Goal: Information Seeking & Learning: Learn about a topic

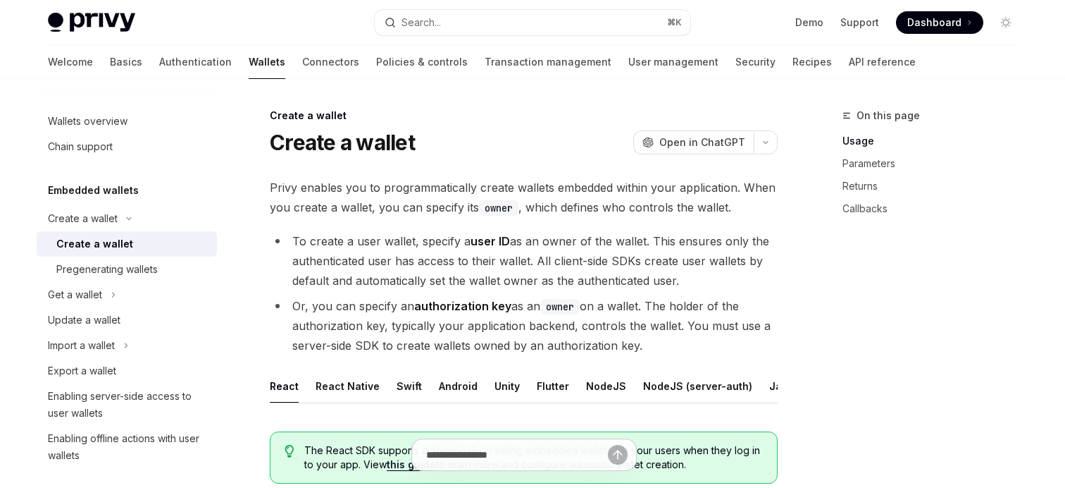
type textarea "*"
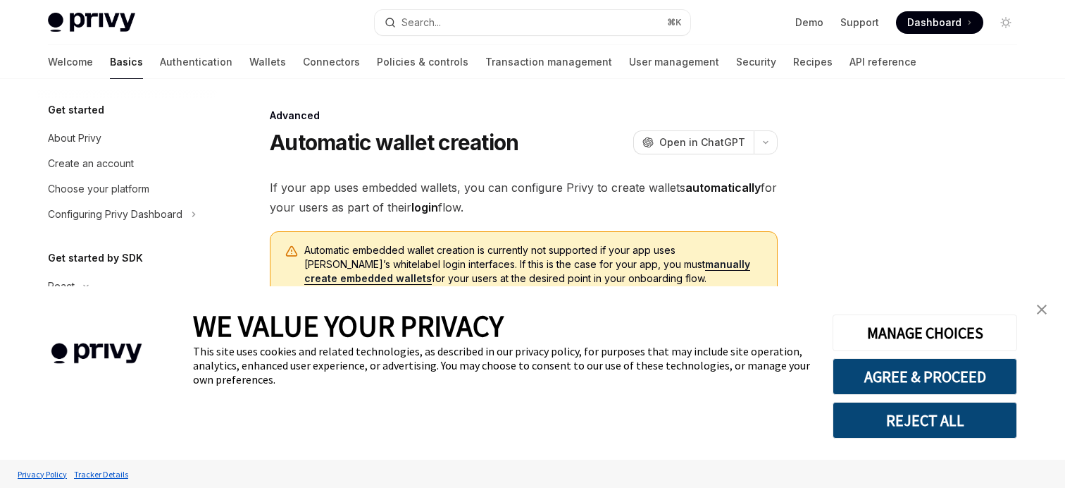
scroll to position [231, 0]
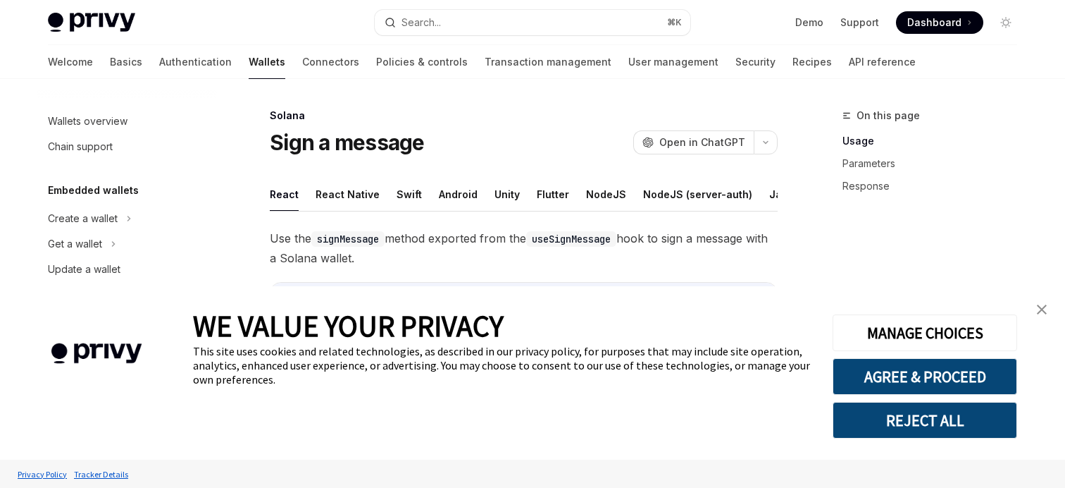
scroll to position [244, 0]
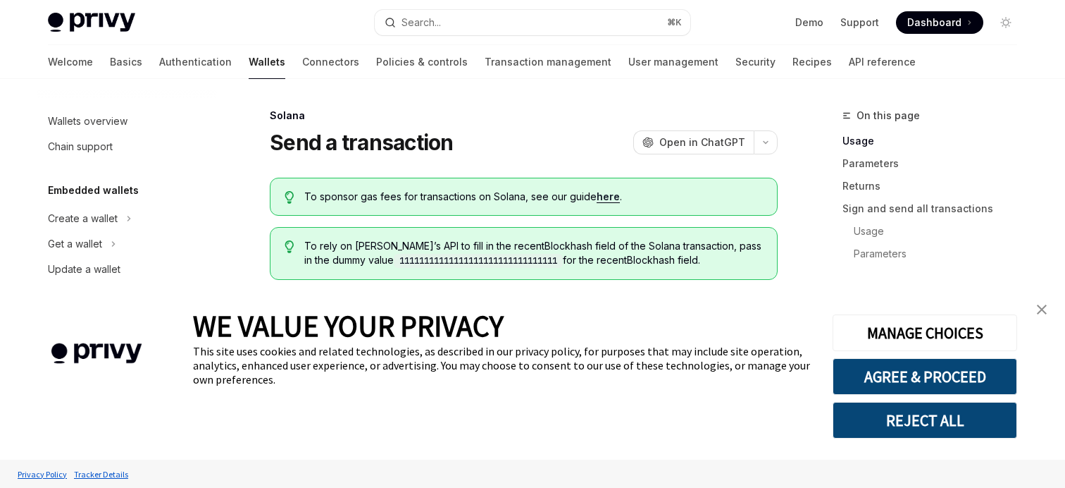
scroll to position [269, 0]
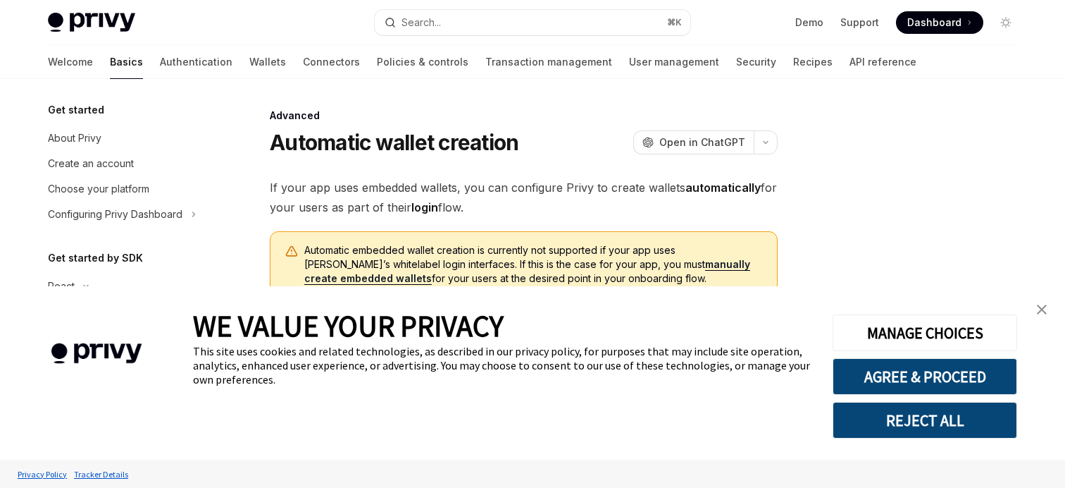
scroll to position [231, 0]
